Goal: Transaction & Acquisition: Book appointment/travel/reservation

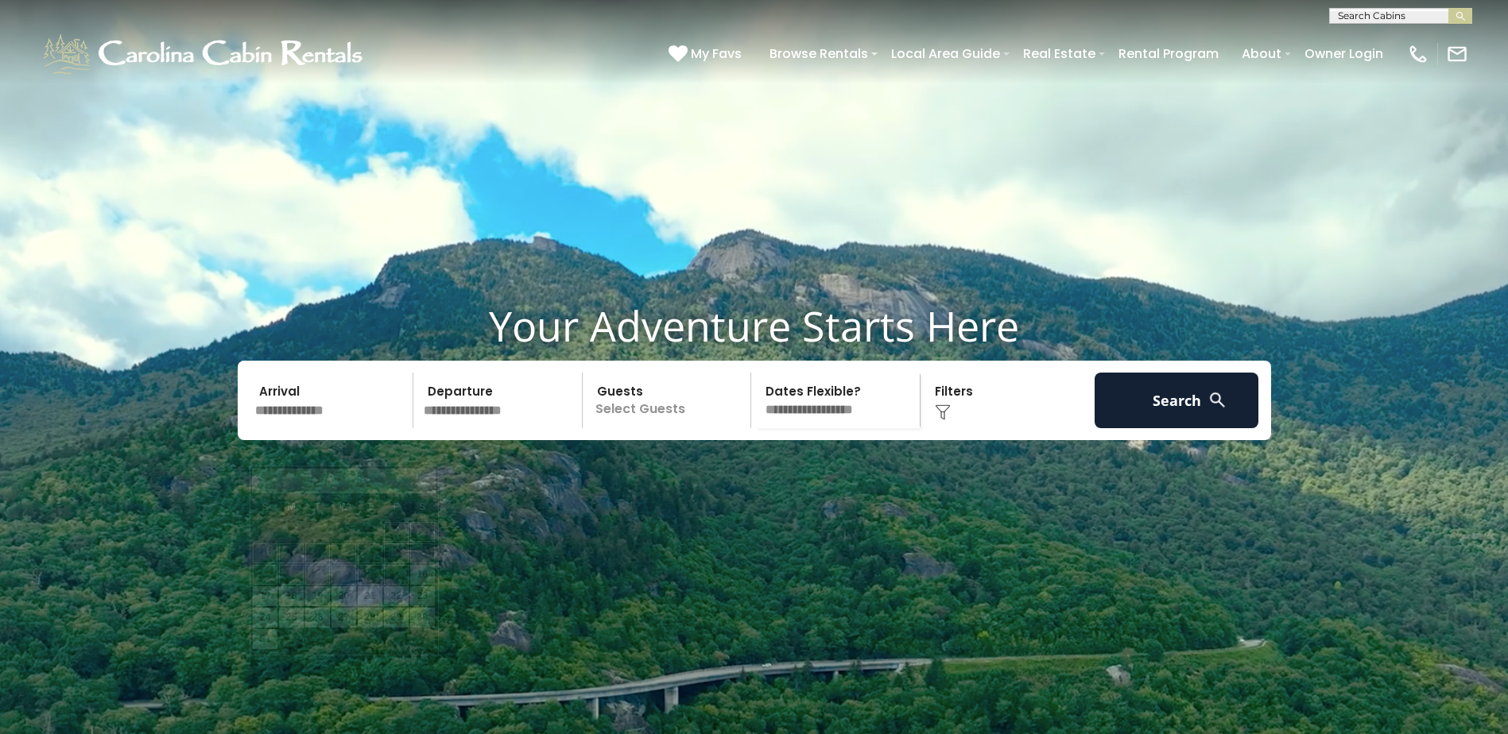
click at [320, 428] on input "text" at bounding box center [332, 401] width 165 height 56
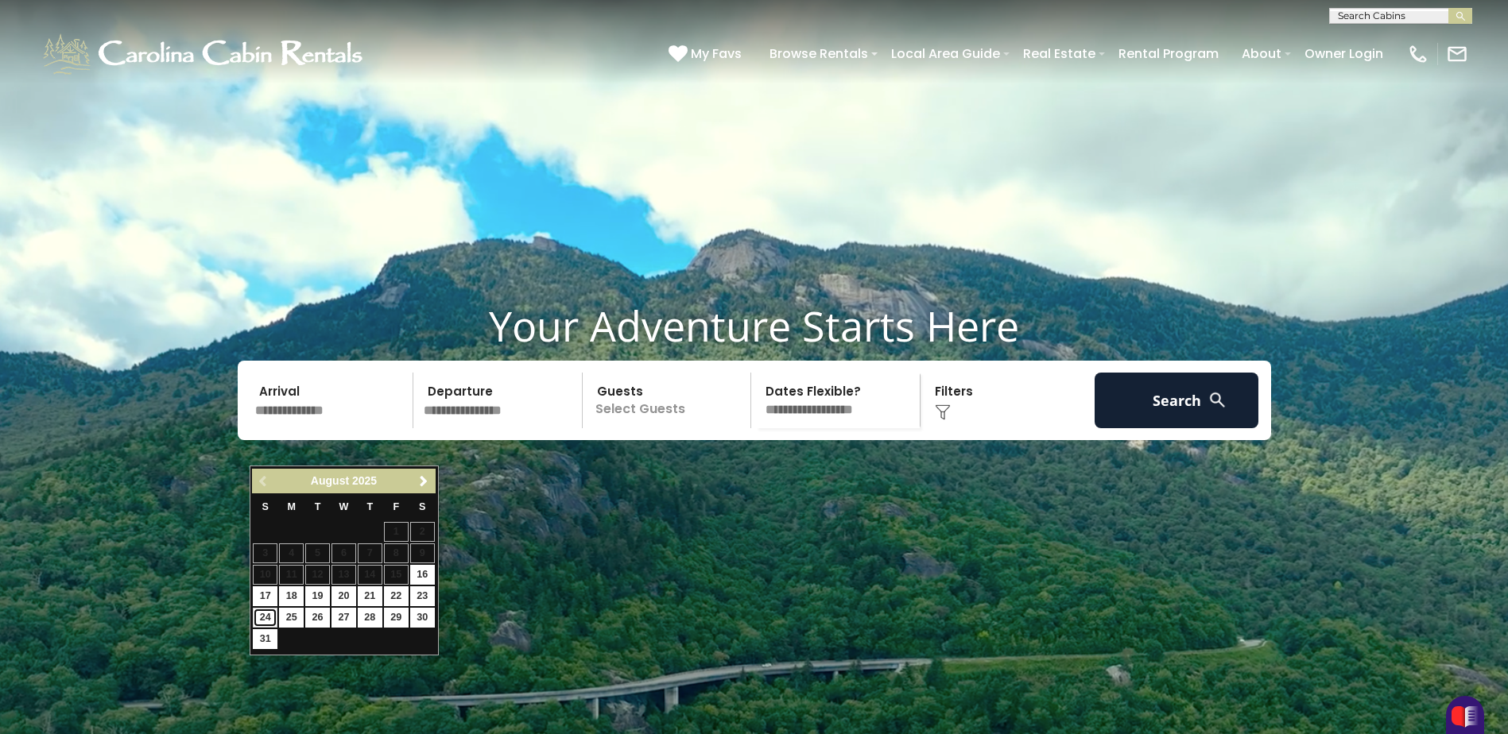
click at [267, 612] on link "24" at bounding box center [265, 618] width 25 height 20
type input "*******"
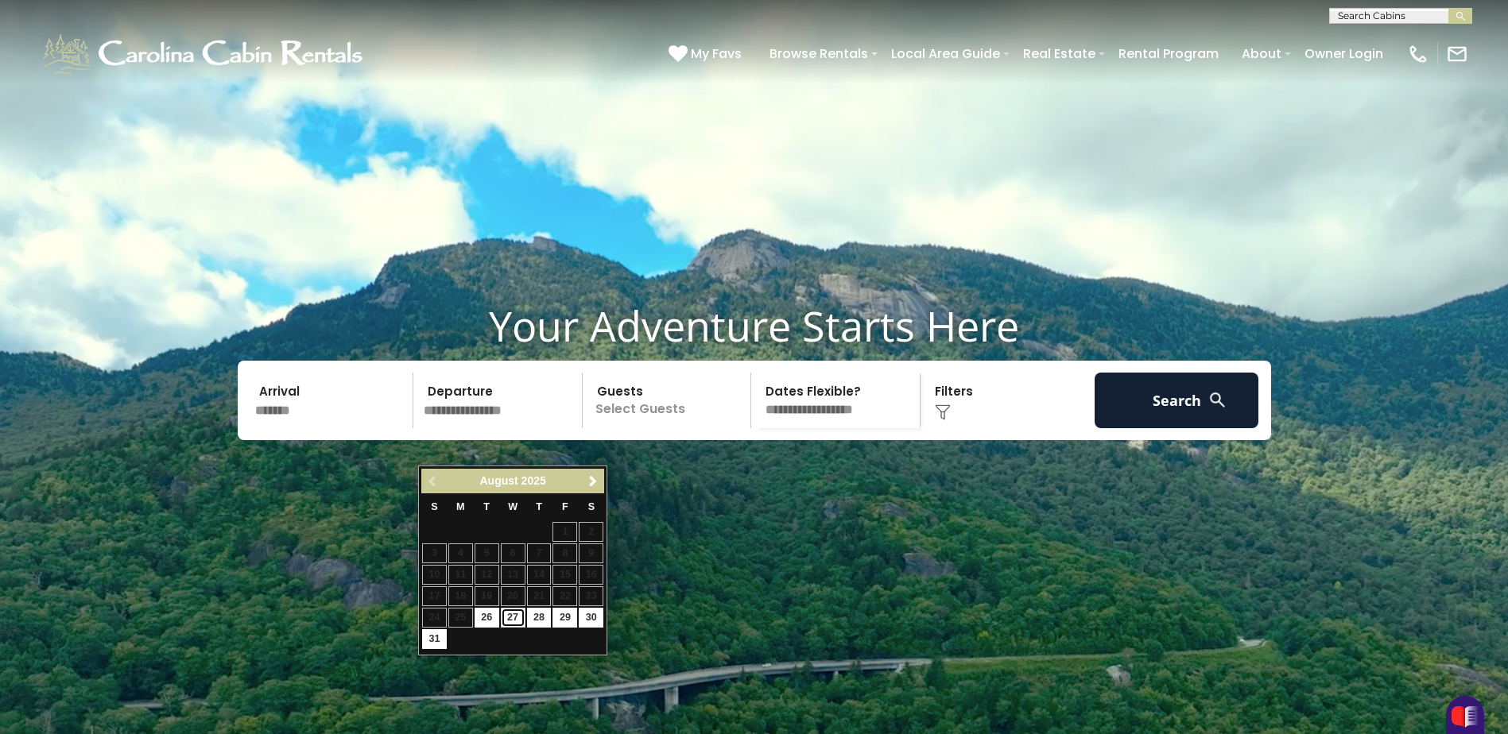
click at [510, 612] on link "27" at bounding box center [513, 618] width 25 height 20
type input "*******"
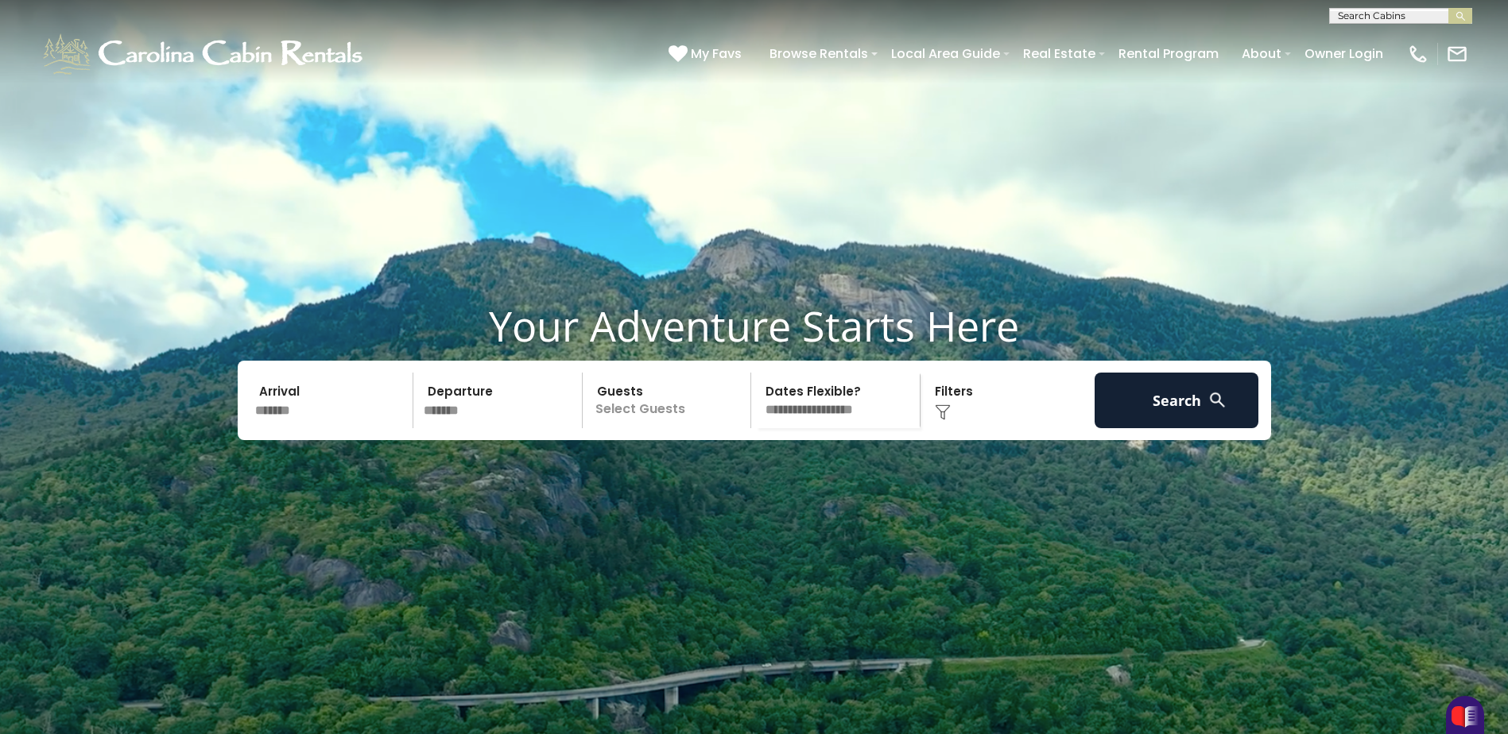
click at [691, 428] on p "Select Guests" at bounding box center [669, 401] width 164 height 56
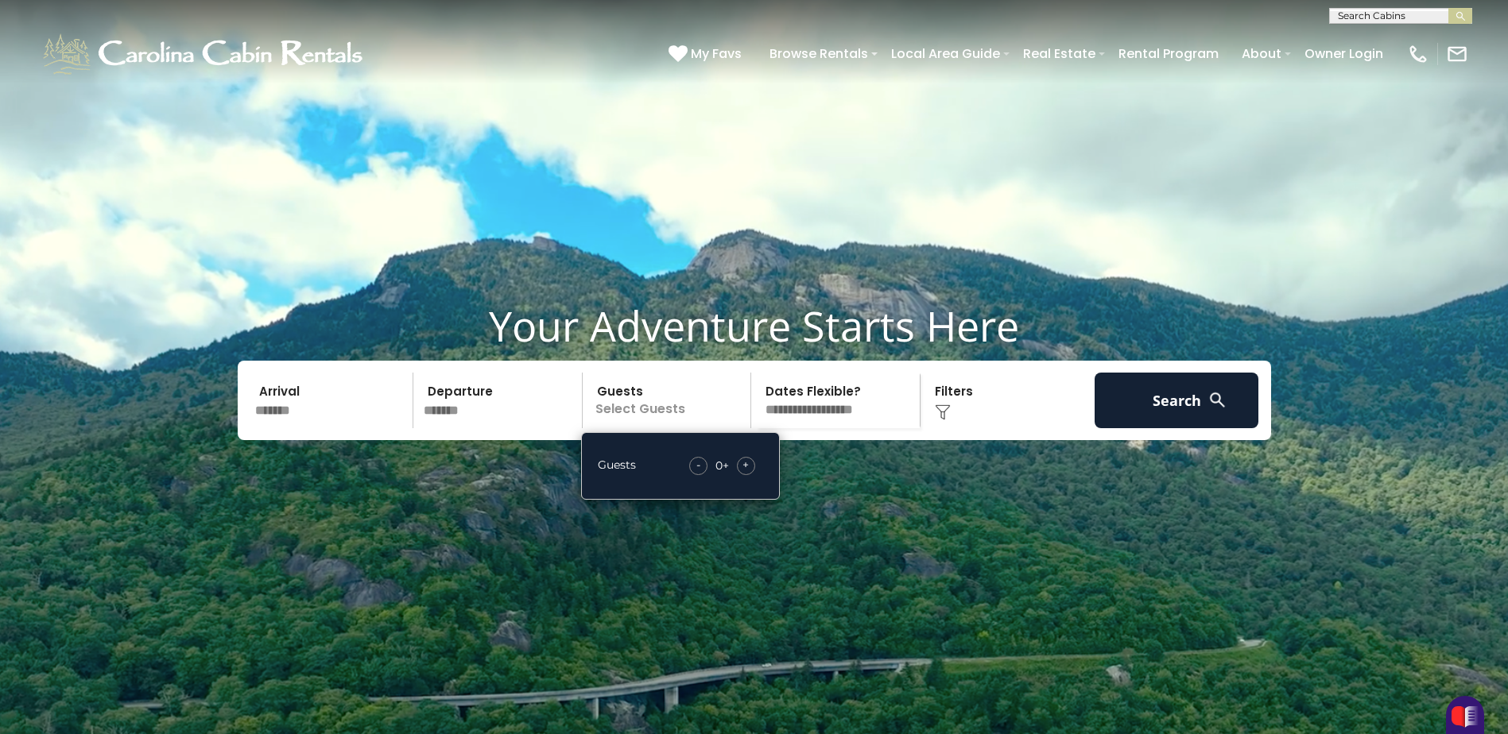
click at [742, 475] on div "+" at bounding box center [746, 466] width 18 height 18
click at [746, 473] on span "+" at bounding box center [745, 465] width 6 height 16
click at [936, 420] on img at bounding box center [943, 413] width 16 height 16
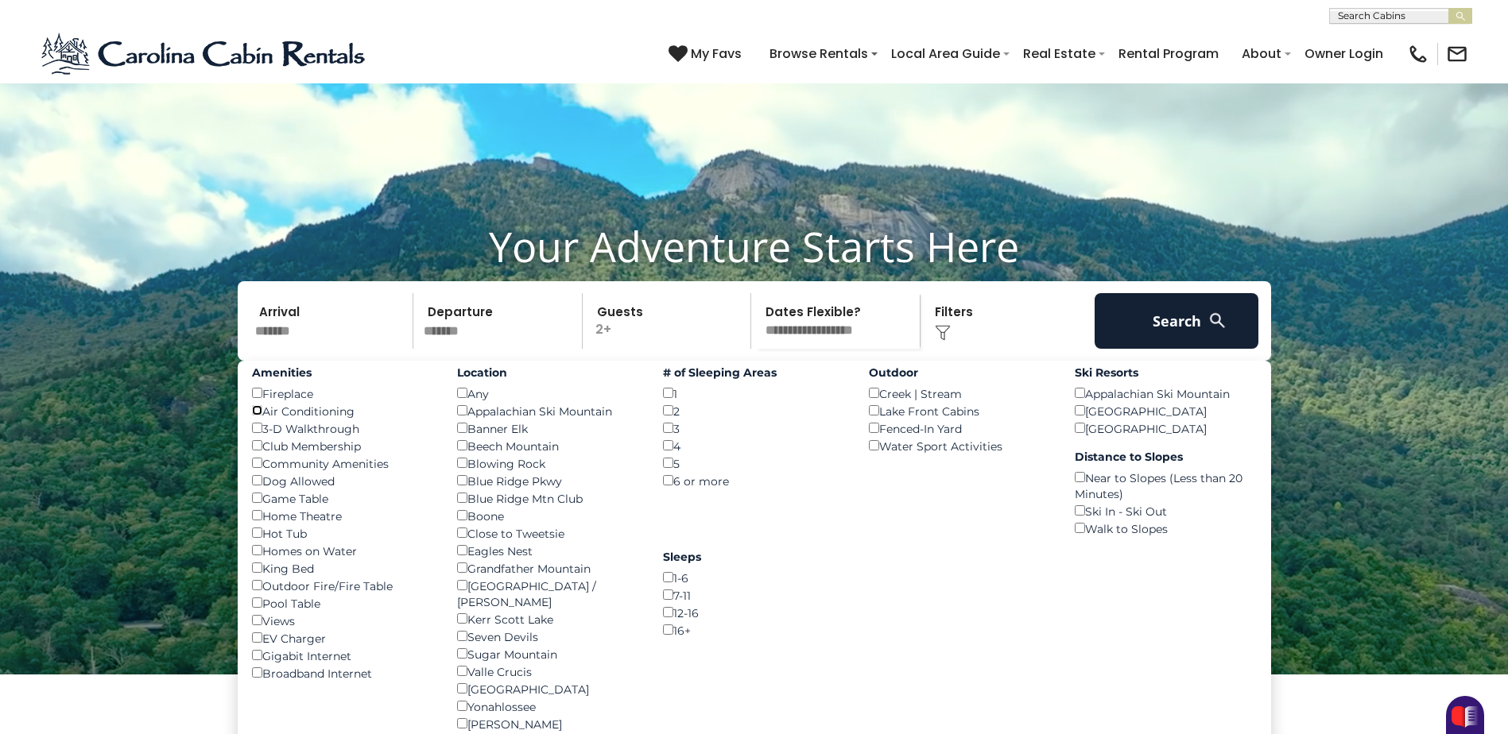
scroll to position [159, 0]
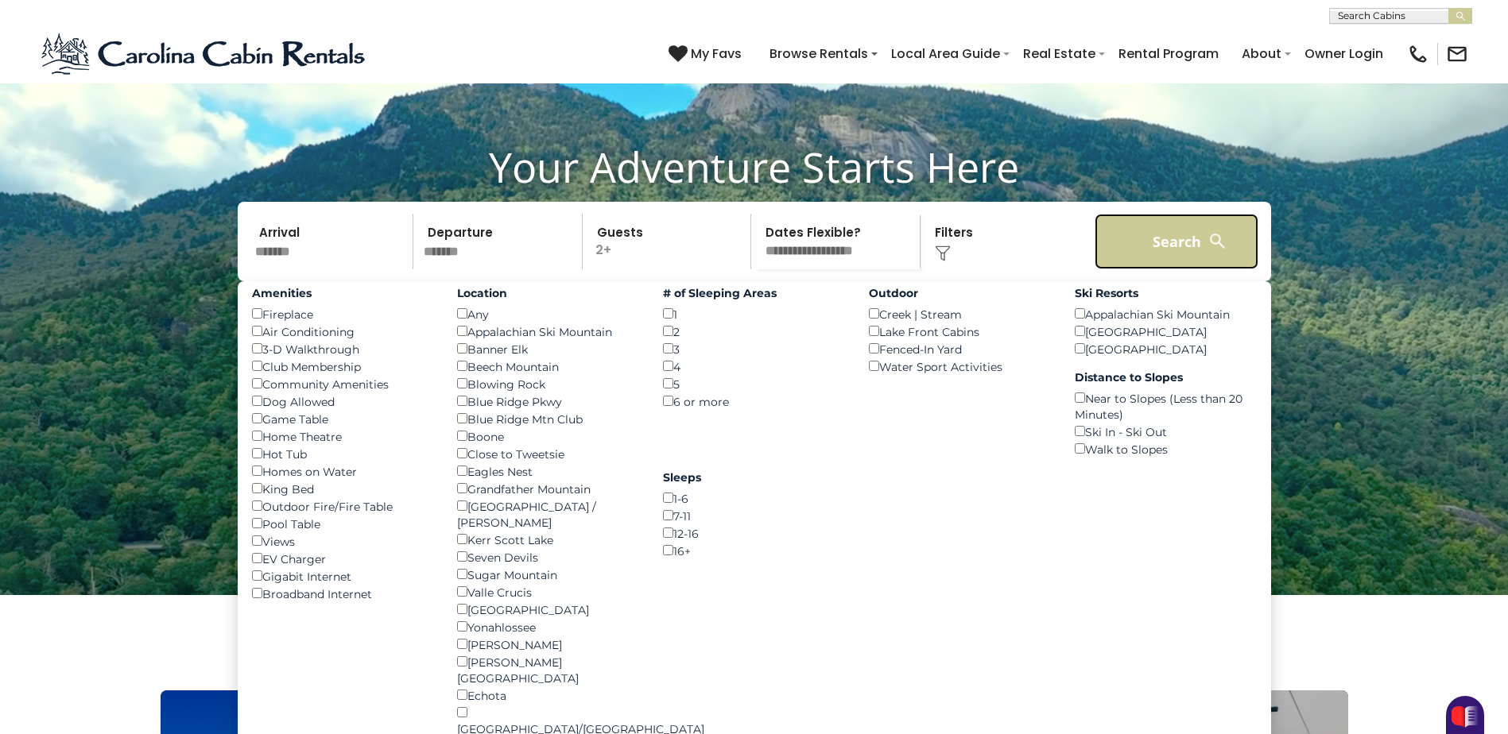
click at [1164, 269] on button "Search" at bounding box center [1177, 242] width 165 height 56
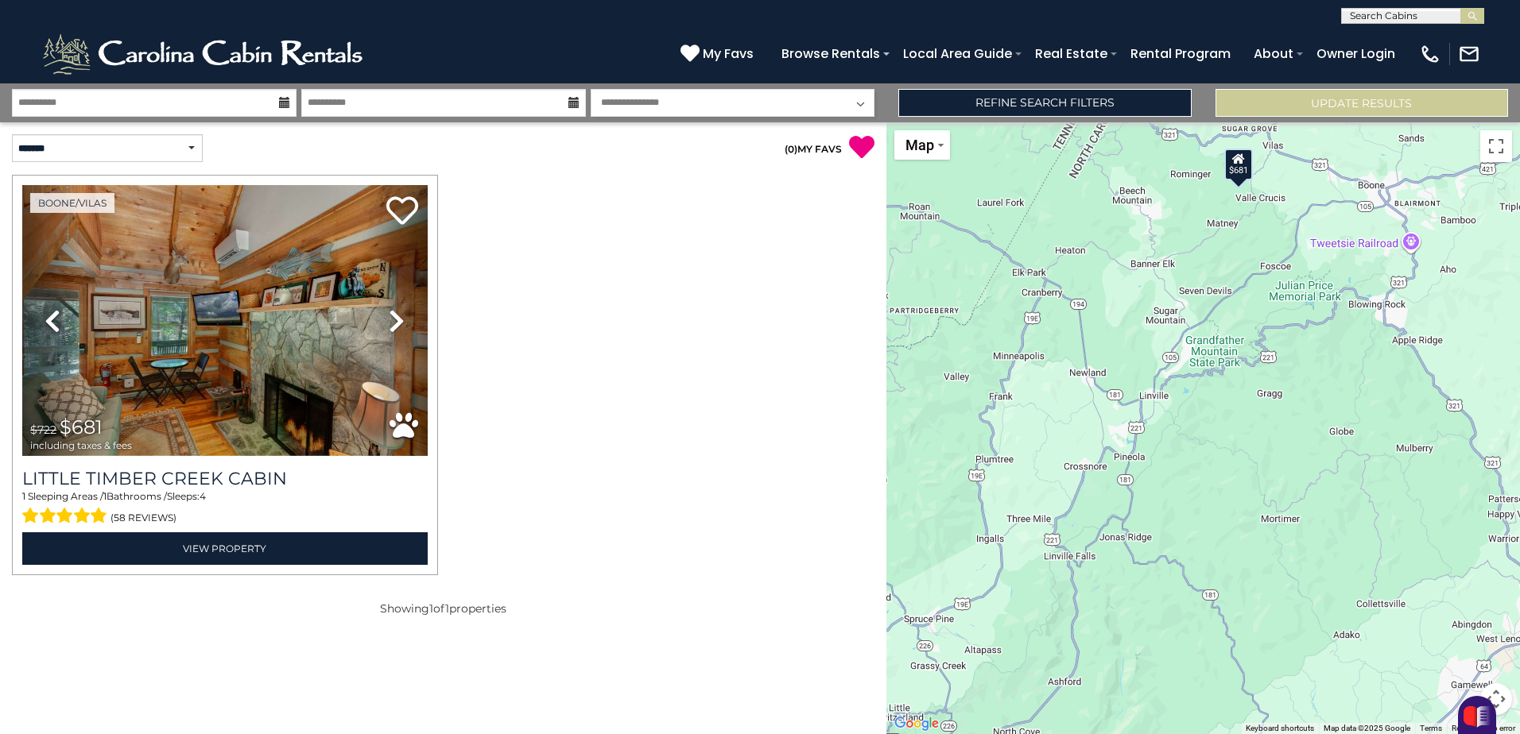
drag, startPoint x: 1075, startPoint y: 454, endPoint x: 943, endPoint y: 273, distance: 224.6
click at [943, 273] on div "$681" at bounding box center [1203, 428] width 634 height 612
